Goal: Information Seeking & Learning: Check status

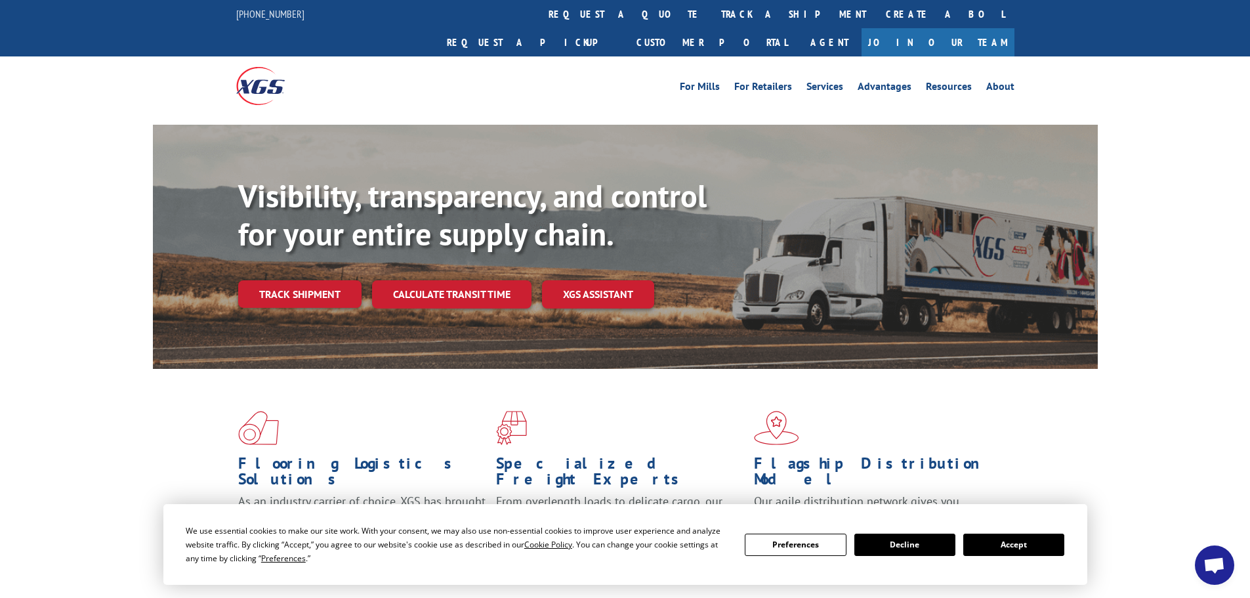
drag, startPoint x: 569, startPoint y: 7, endPoint x: 572, endPoint y: 18, distance: 11.5
click at [712, 7] on link "track a shipment" at bounding box center [794, 14] width 165 height 28
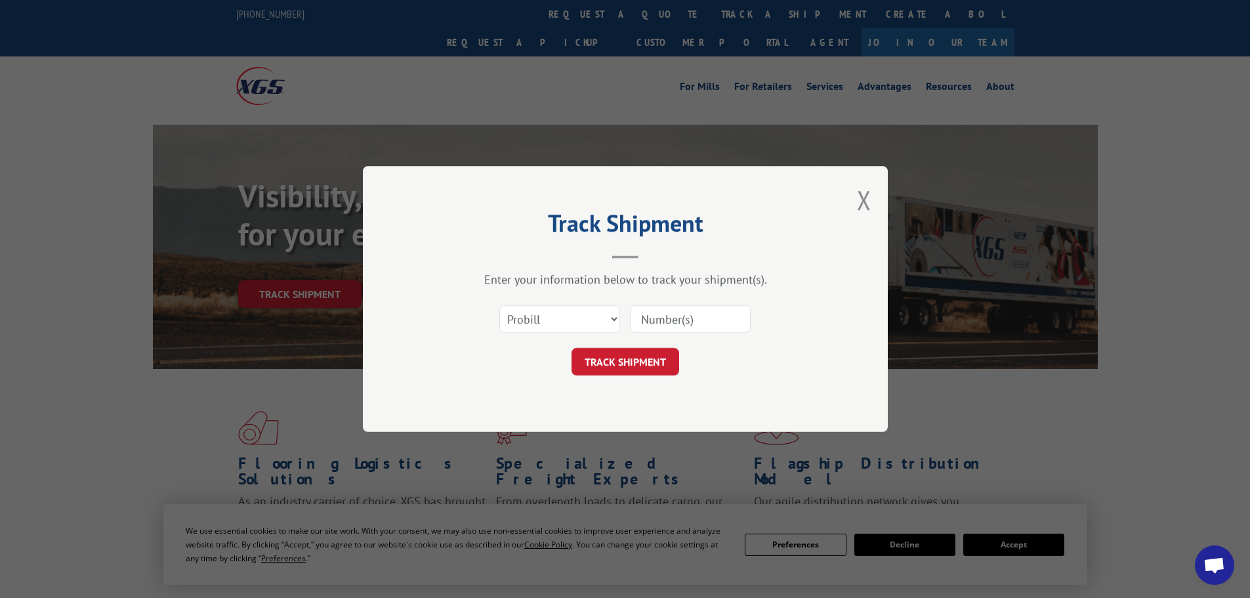
paste input "15339877"
type input "15339877"
click at [626, 358] on button "TRACK SHIPMENT" at bounding box center [626, 362] width 108 height 28
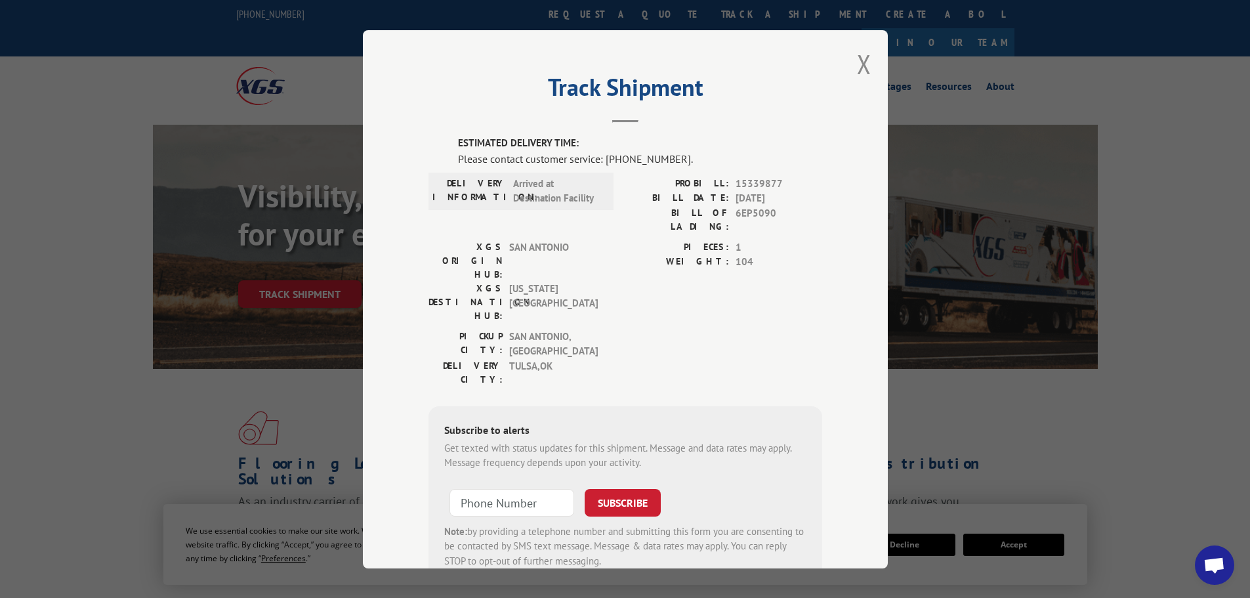
click at [859, 62] on button "Close modal" at bounding box center [864, 64] width 14 height 35
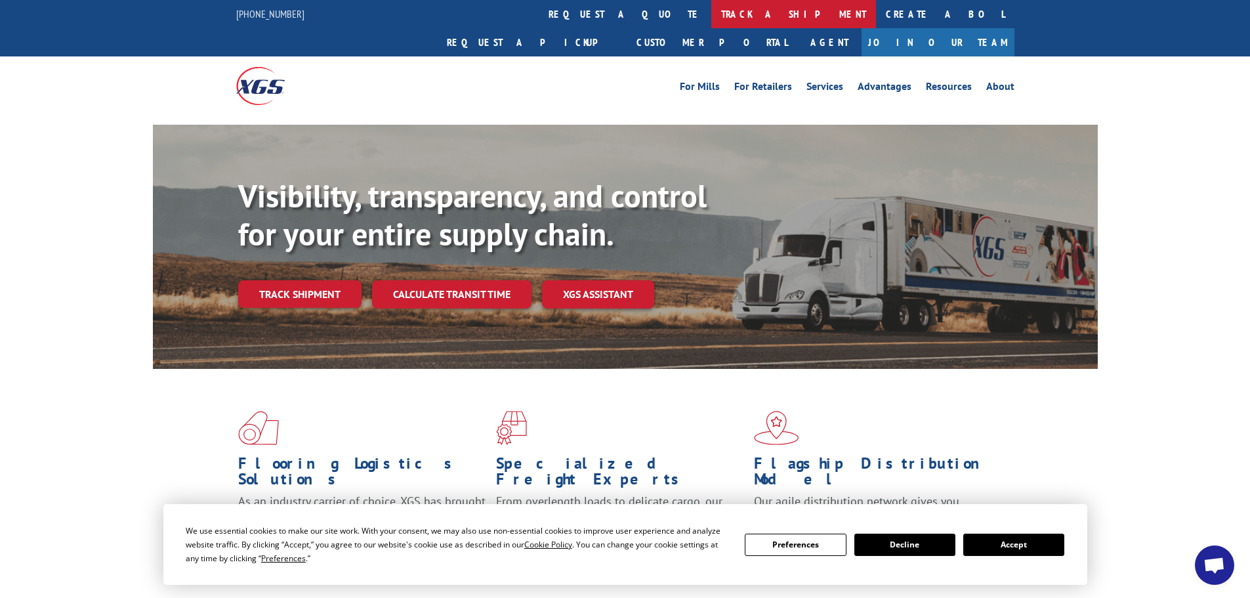
click at [712, 9] on link "track a shipment" at bounding box center [794, 14] width 165 height 28
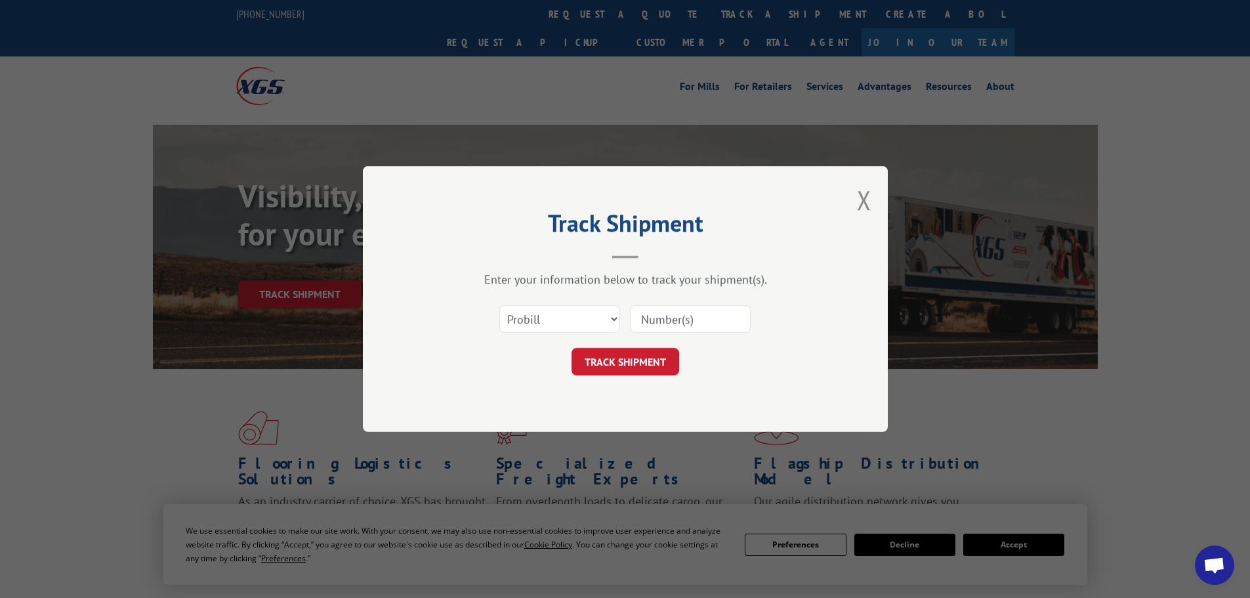
paste input "15339845"
type input "15339845"
click at [613, 361] on button "TRACK SHIPMENT" at bounding box center [626, 362] width 108 height 28
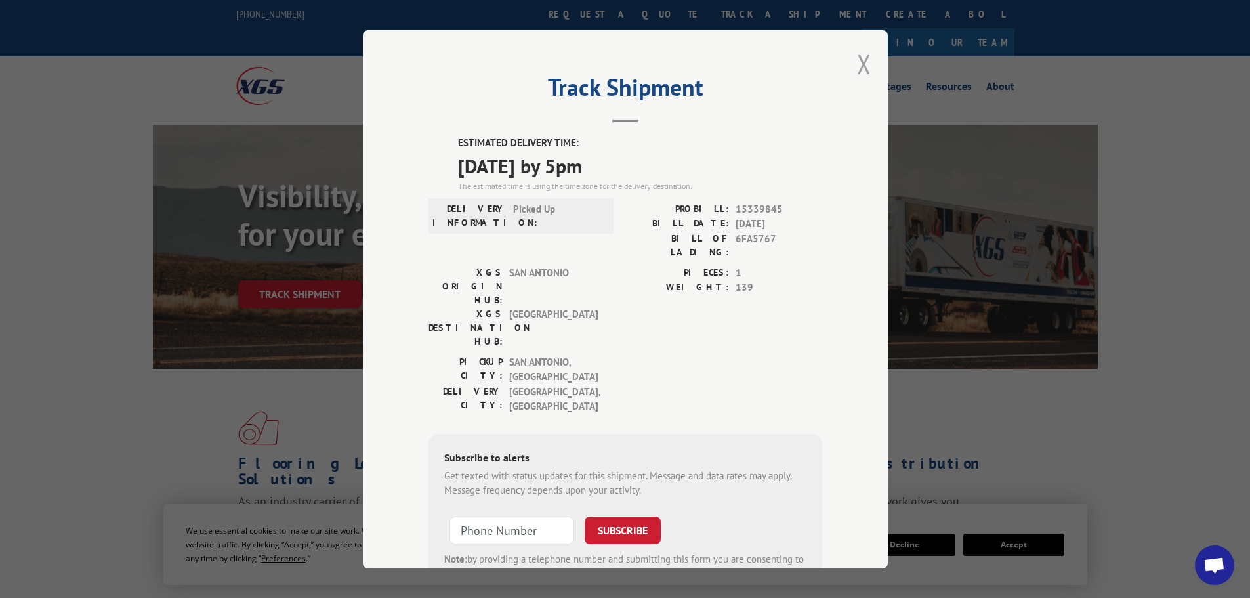
click at [862, 65] on button "Close modal" at bounding box center [864, 64] width 14 height 35
